Goal: Information Seeking & Learning: Learn about a topic

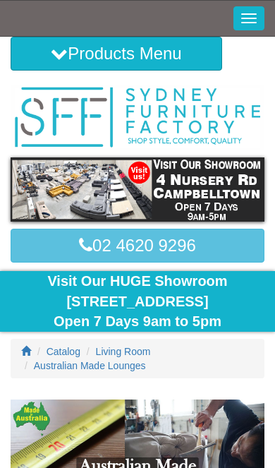
click at [245, 27] on button "Toggle Navigation" at bounding box center [249, 18] width 31 height 24
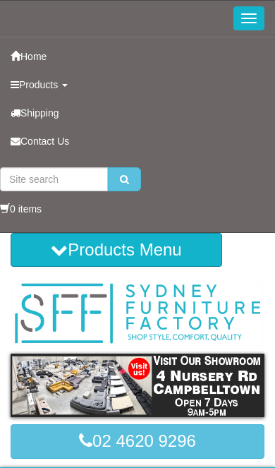
click at [57, 89] on span "Products" at bounding box center [38, 84] width 39 height 11
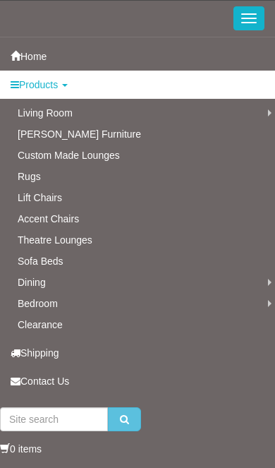
click at [153, 116] on link "Living Room" at bounding box center [137, 112] width 275 height 21
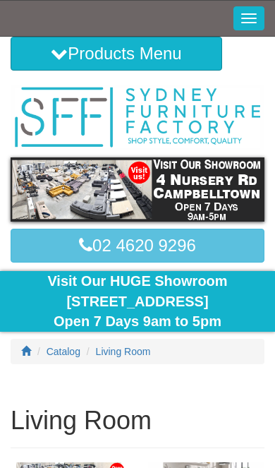
click at [251, 14] on span "button" at bounding box center [249, 13] width 16 height 1
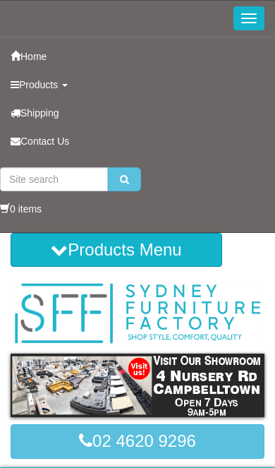
click at [58, 83] on span "Products" at bounding box center [38, 84] width 39 height 11
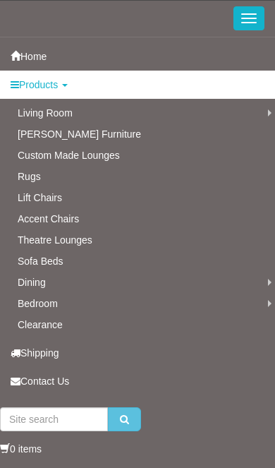
click at [0, 0] on link "Corner Modular Lounges" at bounding box center [0, 0] width 0 height 0
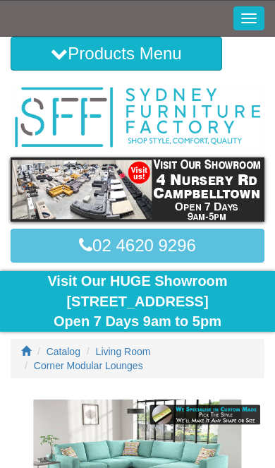
click at [240, 25] on button "Toggle Navigation" at bounding box center [249, 18] width 31 height 24
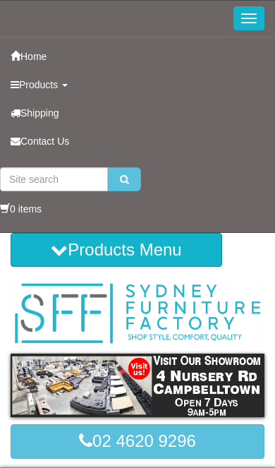
click at [35, 80] on span "Products" at bounding box center [38, 84] width 39 height 11
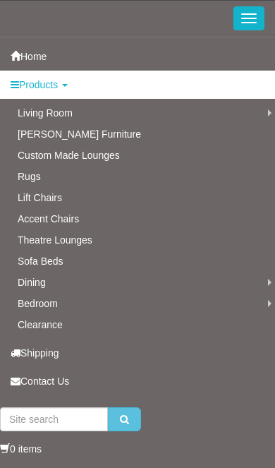
click at [105, 153] on link "Custom Made Lounges" at bounding box center [137, 155] width 275 height 21
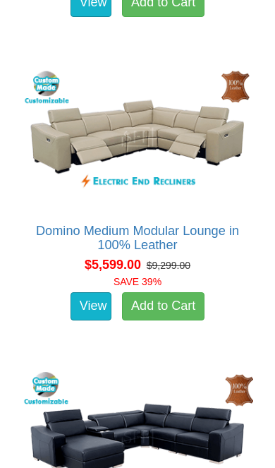
scroll to position [16299, 0]
